Goal: Communication & Community: Answer question/provide support

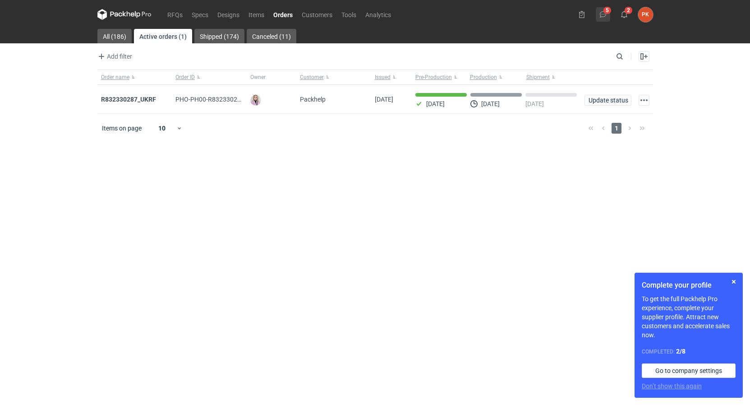
click at [602, 12] on icon at bounding box center [603, 14] width 7 height 7
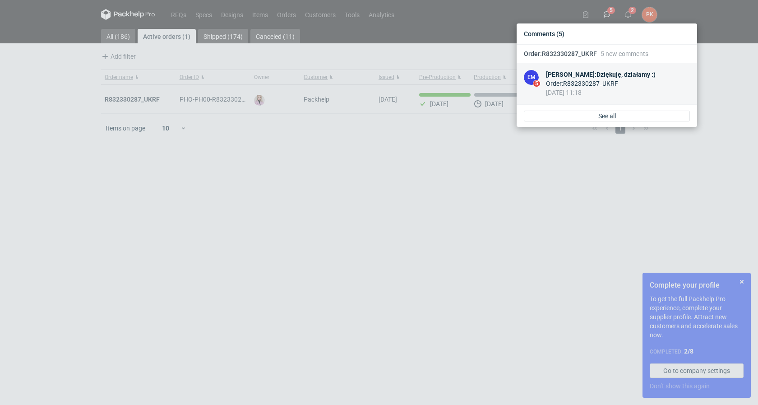
click at [596, 78] on div "[PERSON_NAME] : Dziękuję, działamy :)" at bounding box center [601, 74] width 110 height 9
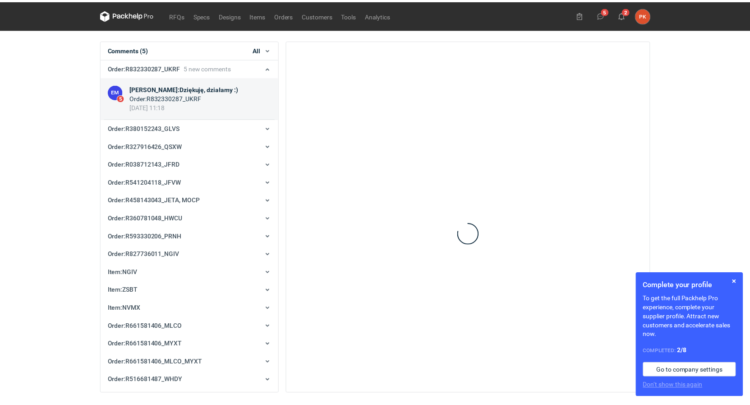
scroll to position [18, 0]
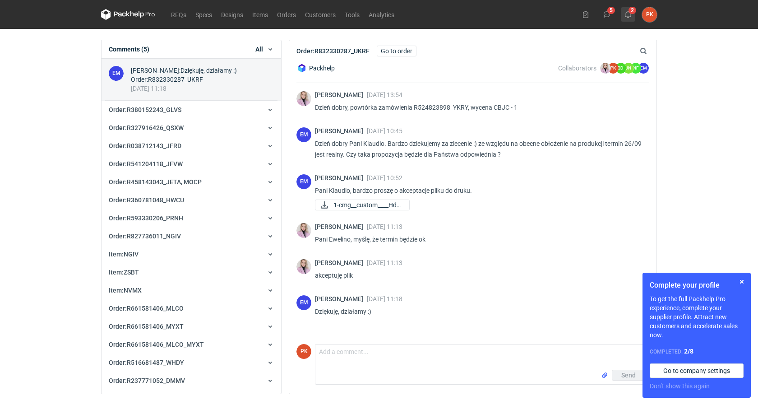
click at [628, 19] on button "2" at bounding box center [628, 14] width 14 height 14
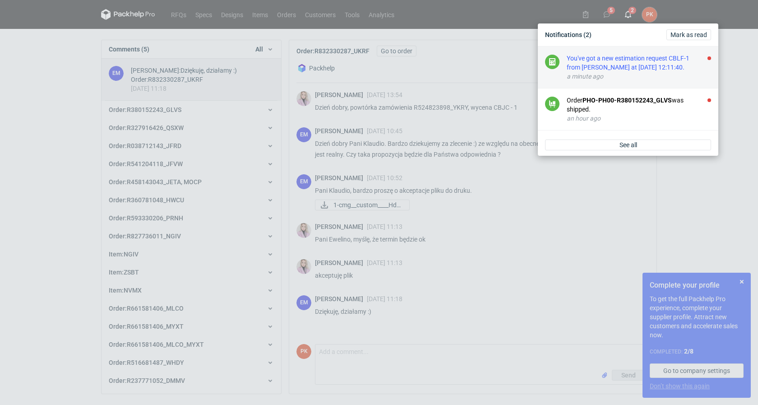
click at [608, 69] on div "You've got a new estimation request CBLF-1 from [PERSON_NAME] at [DATE] 12:11:4…" at bounding box center [639, 63] width 144 height 18
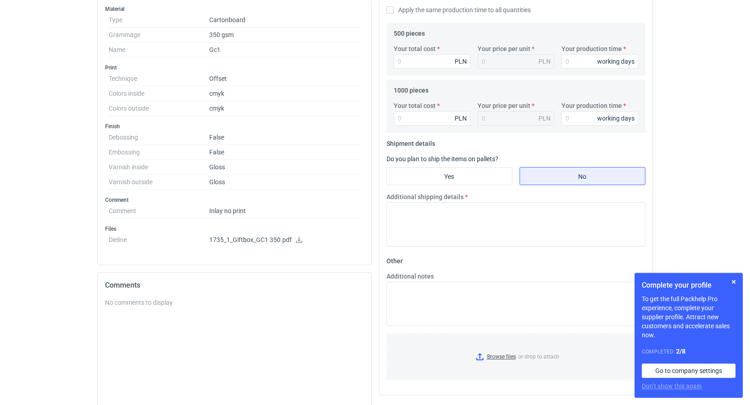
scroll to position [322, 0]
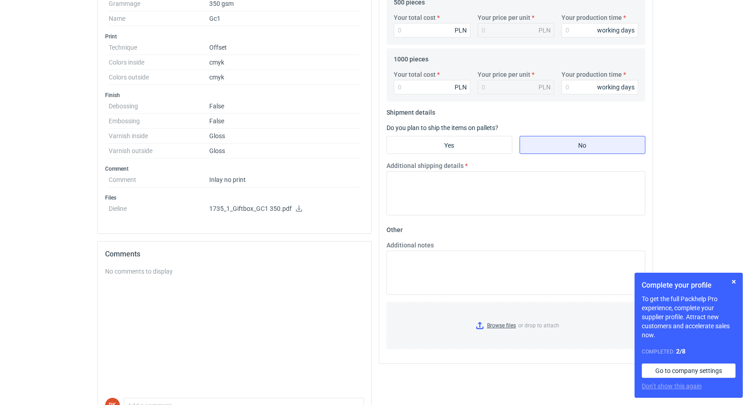
click at [299, 208] on icon at bounding box center [299, 208] width 6 height 6
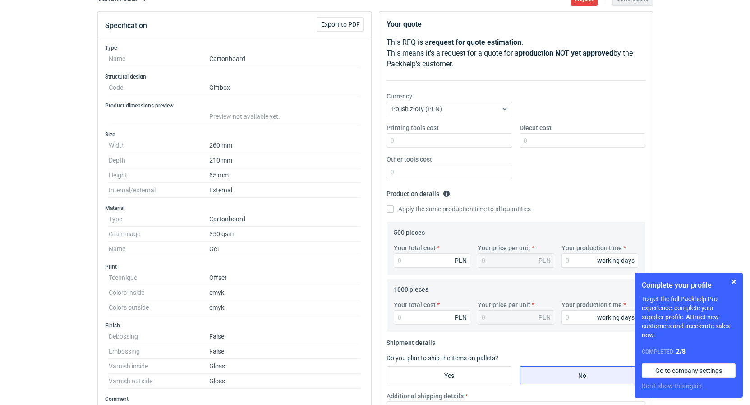
scroll to position [0, 0]
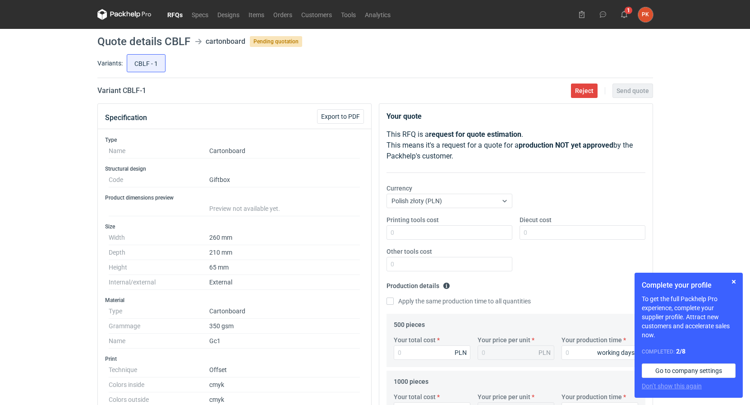
click at [178, 14] on link "RFQs" at bounding box center [175, 14] width 24 height 11
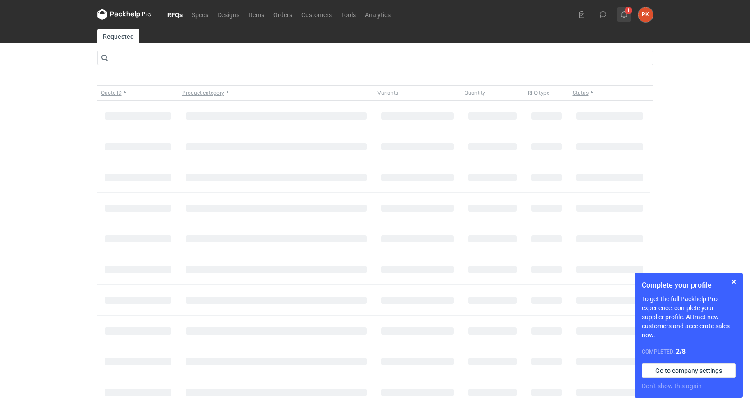
click at [629, 13] on button "1" at bounding box center [624, 14] width 14 height 14
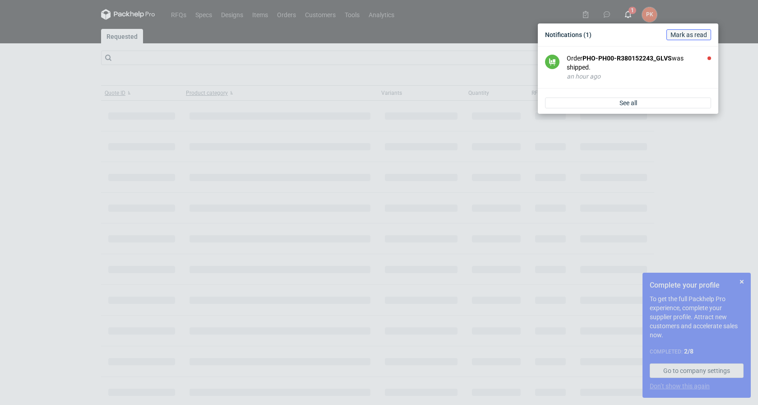
click at [681, 32] on span "Mark as read" at bounding box center [688, 35] width 37 height 6
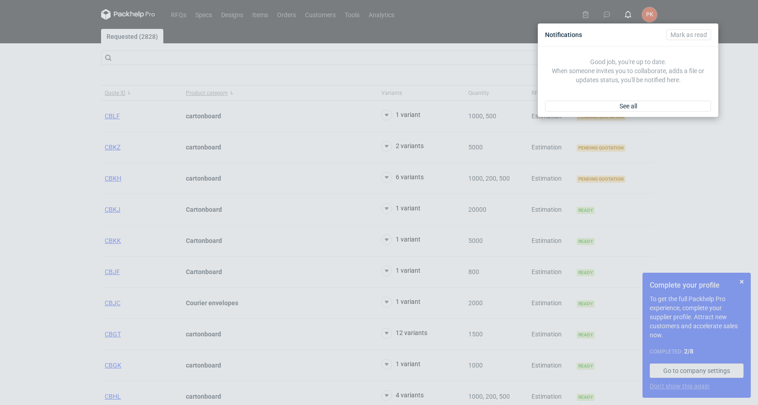
click at [0, 252] on div "Notifications [PERSON_NAME] as read Good job, you're up to date. When someone i…" at bounding box center [379, 202] width 758 height 405
